Goal: Information Seeking & Learning: Learn about a topic

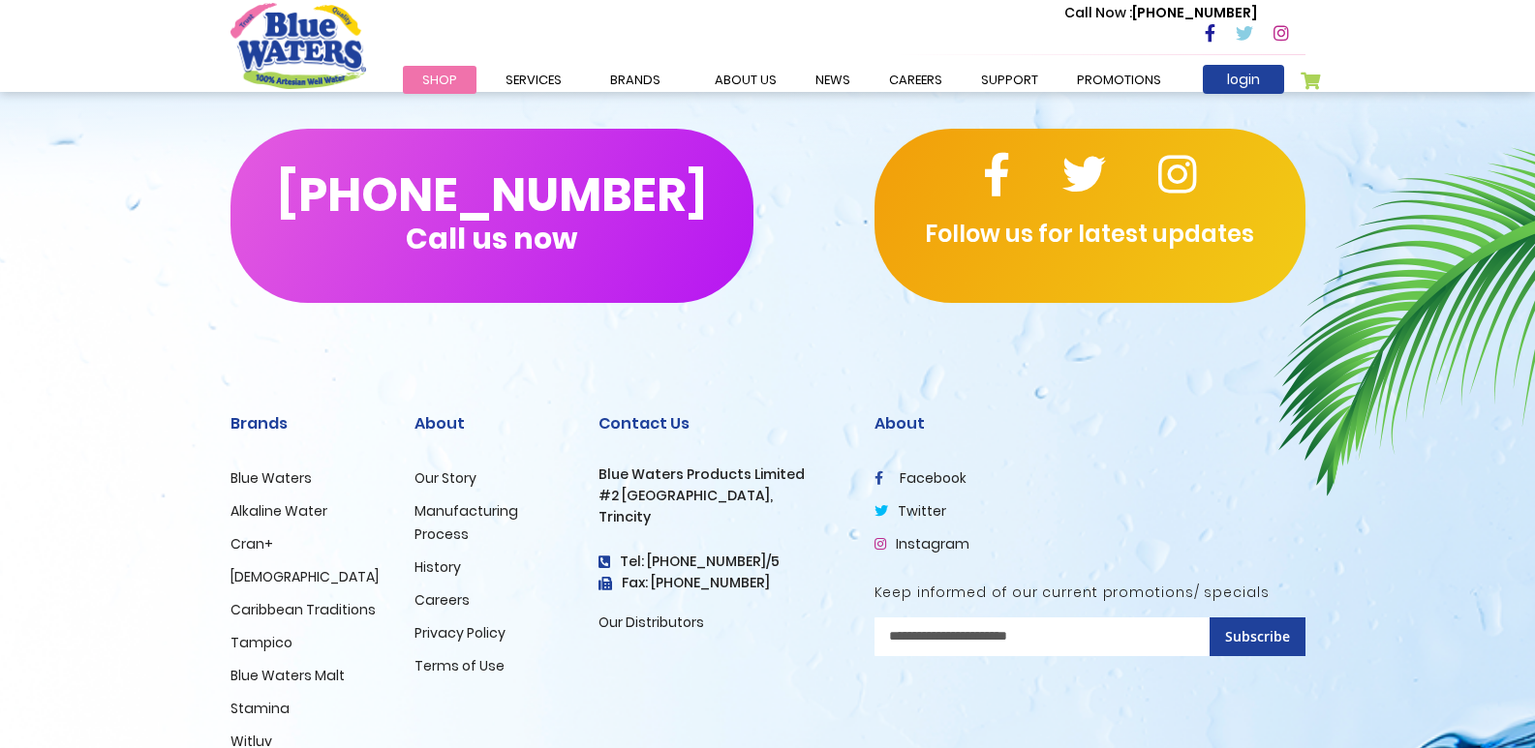
scroll to position [3292, 0]
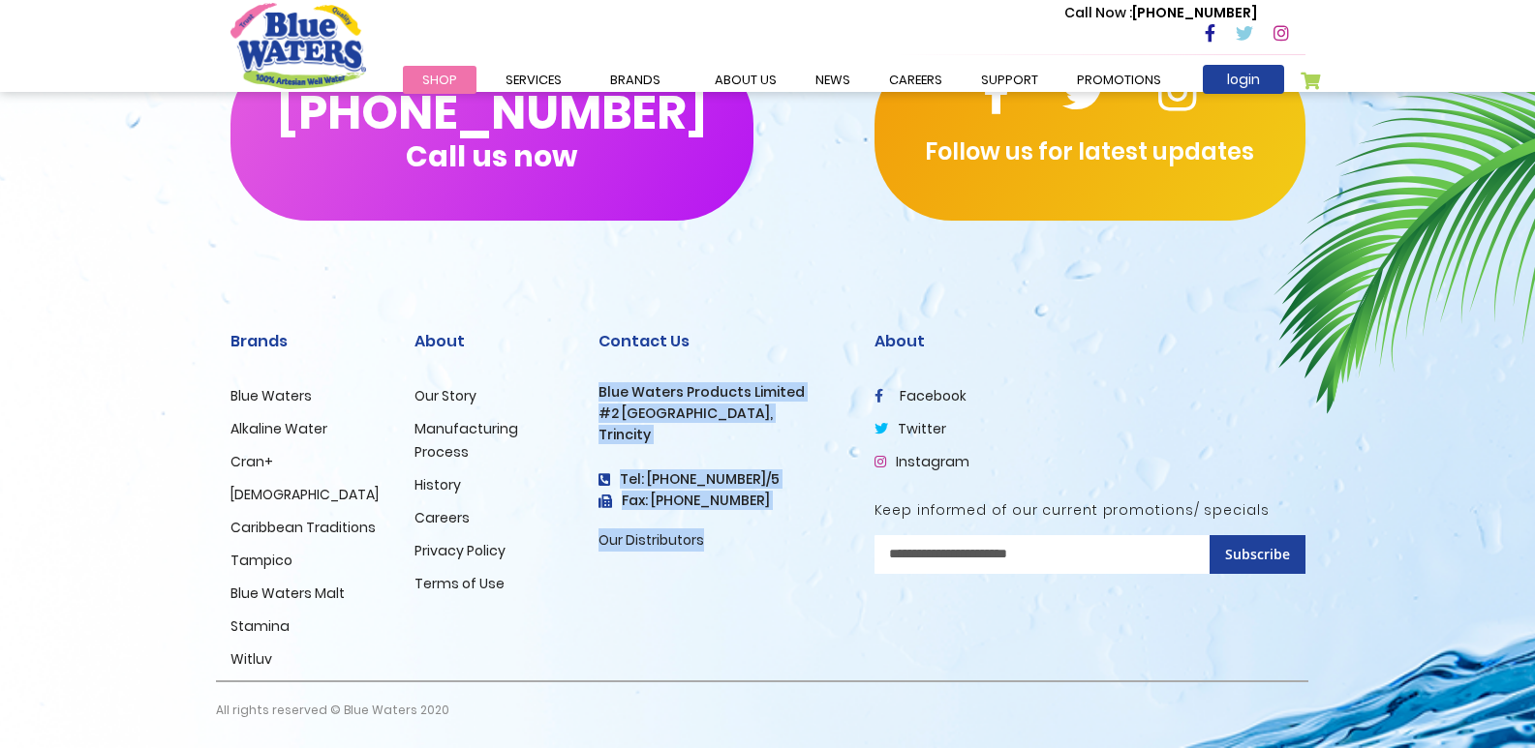
drag, startPoint x: 598, startPoint y: 389, endPoint x: 793, endPoint y: 543, distance: 248.2
click at [793, 543] on div "Contact Us Blue Waters Products Limited #2 Orange Grove Estate, Trincity Tel: (…" at bounding box center [721, 442] width 247 height 220
copy div "Blue Waters Products Limited #2 Orange Grove Estate, Trincity Tel: (868) 640-88…"
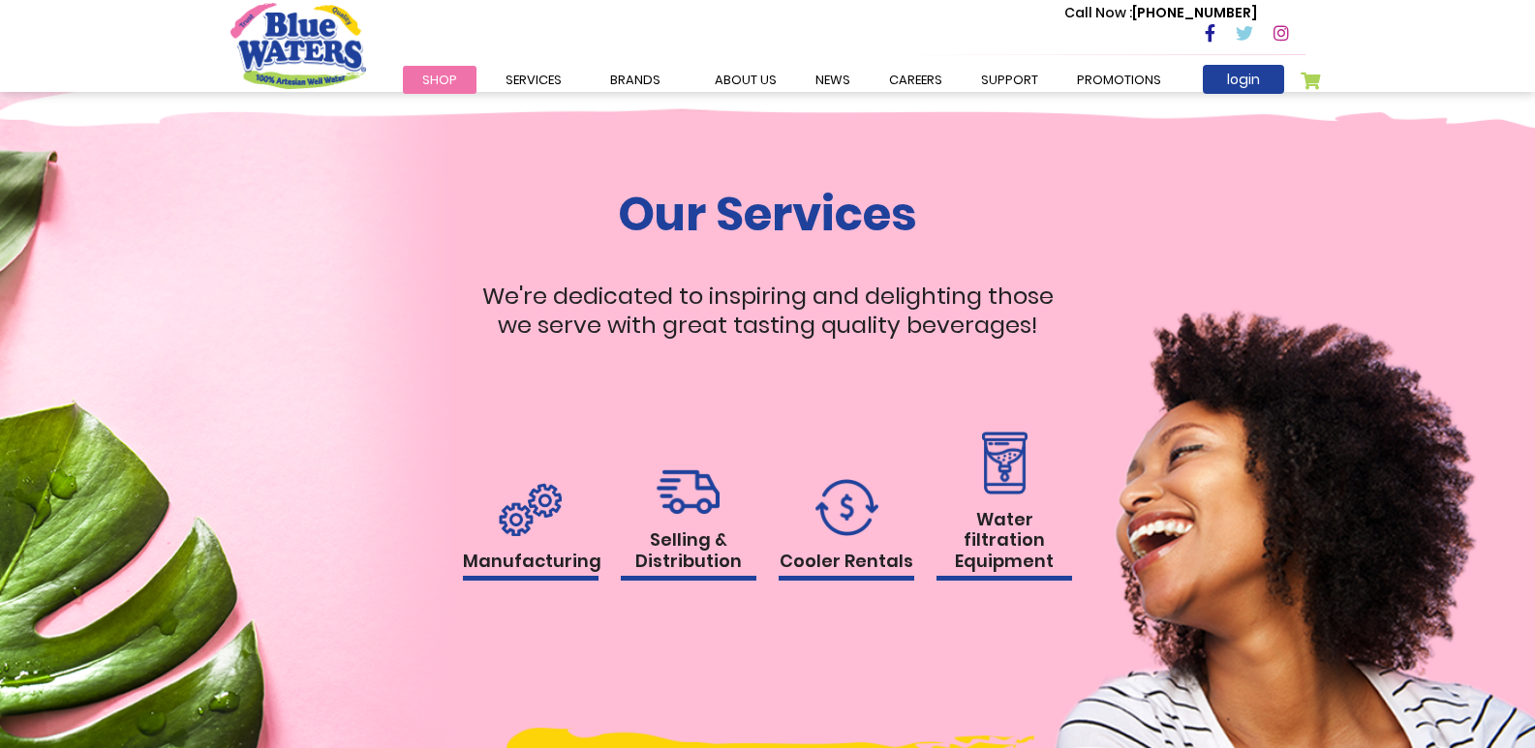
scroll to position [1646, 0]
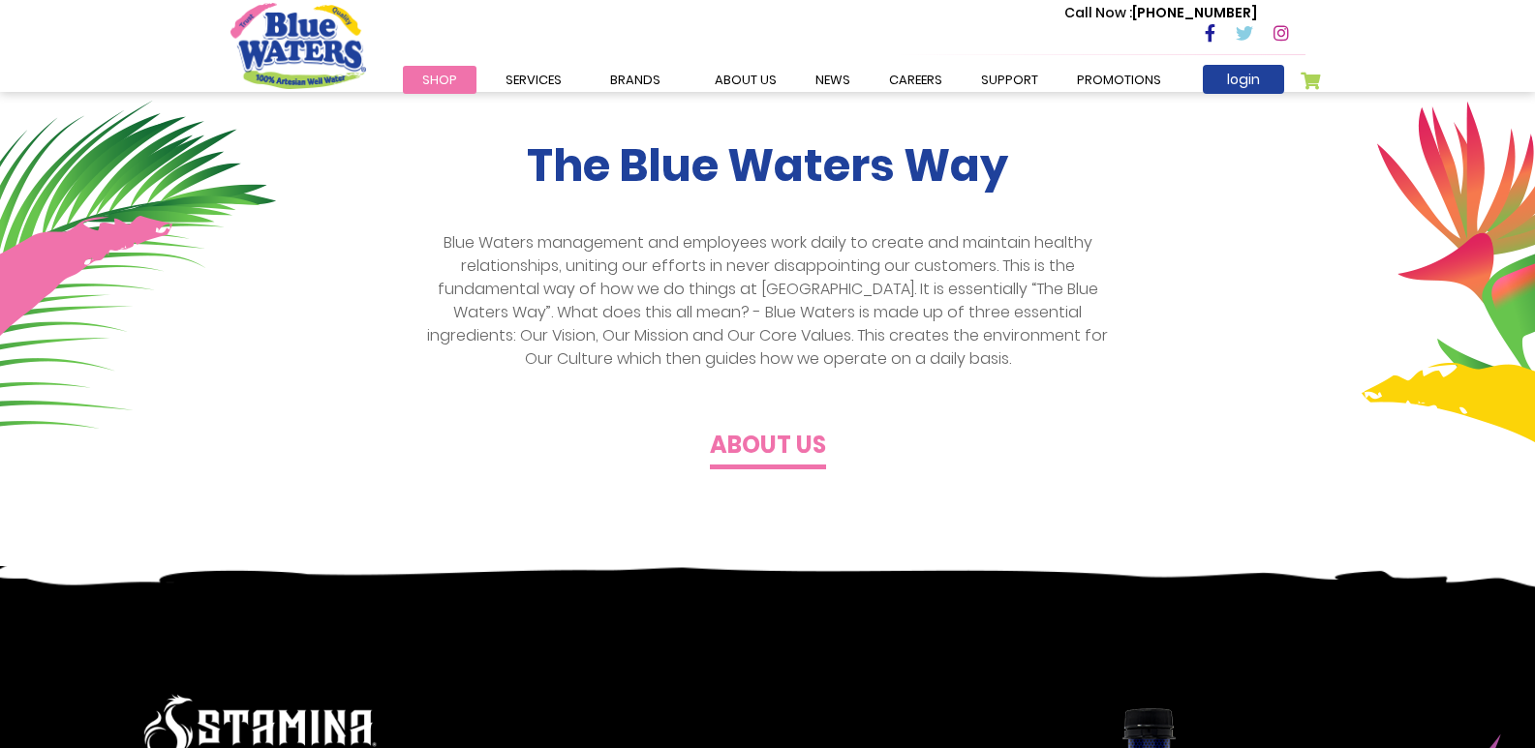
scroll to position [484, 0]
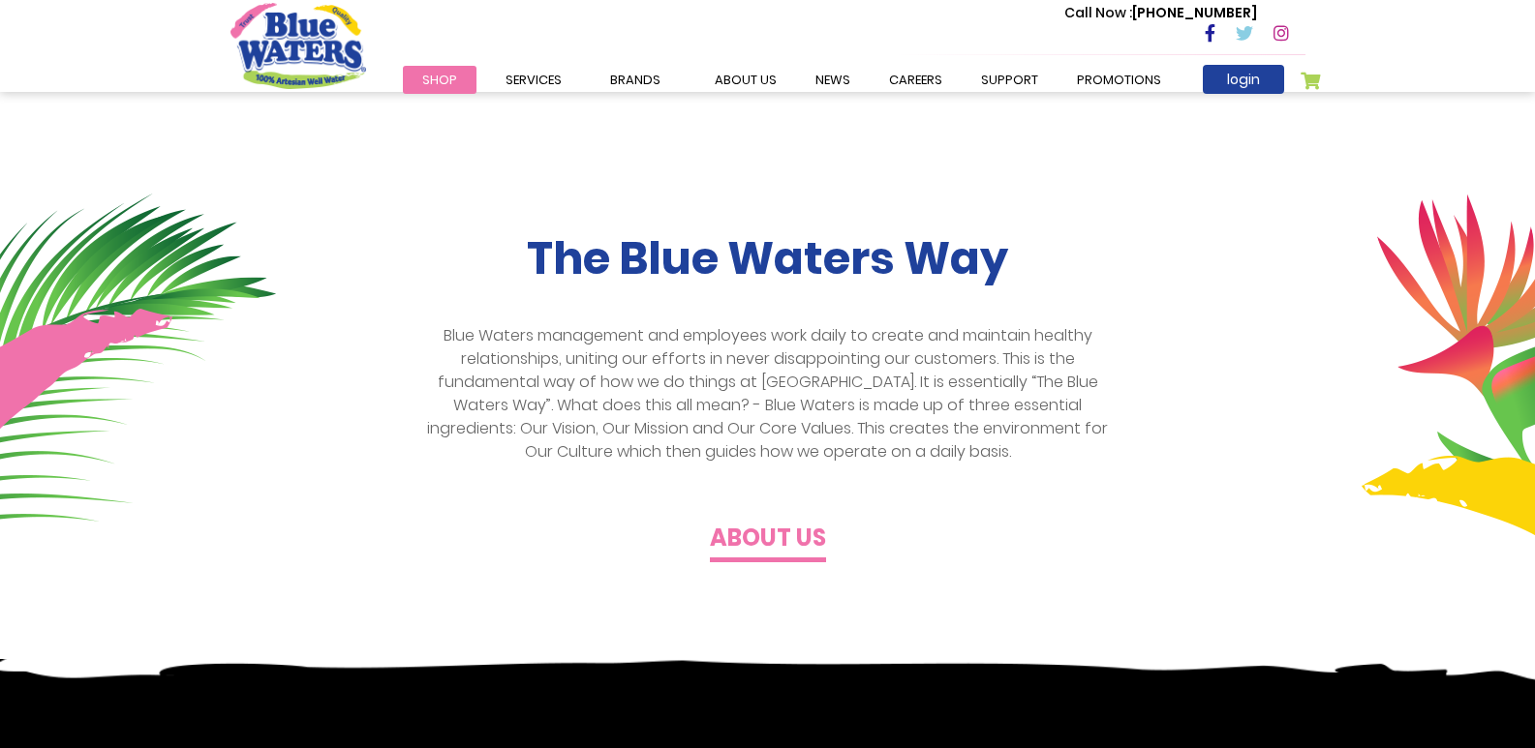
click at [747, 536] on h4 "About us" at bounding box center [768, 539] width 116 height 28
